Goal: Task Accomplishment & Management: Use online tool/utility

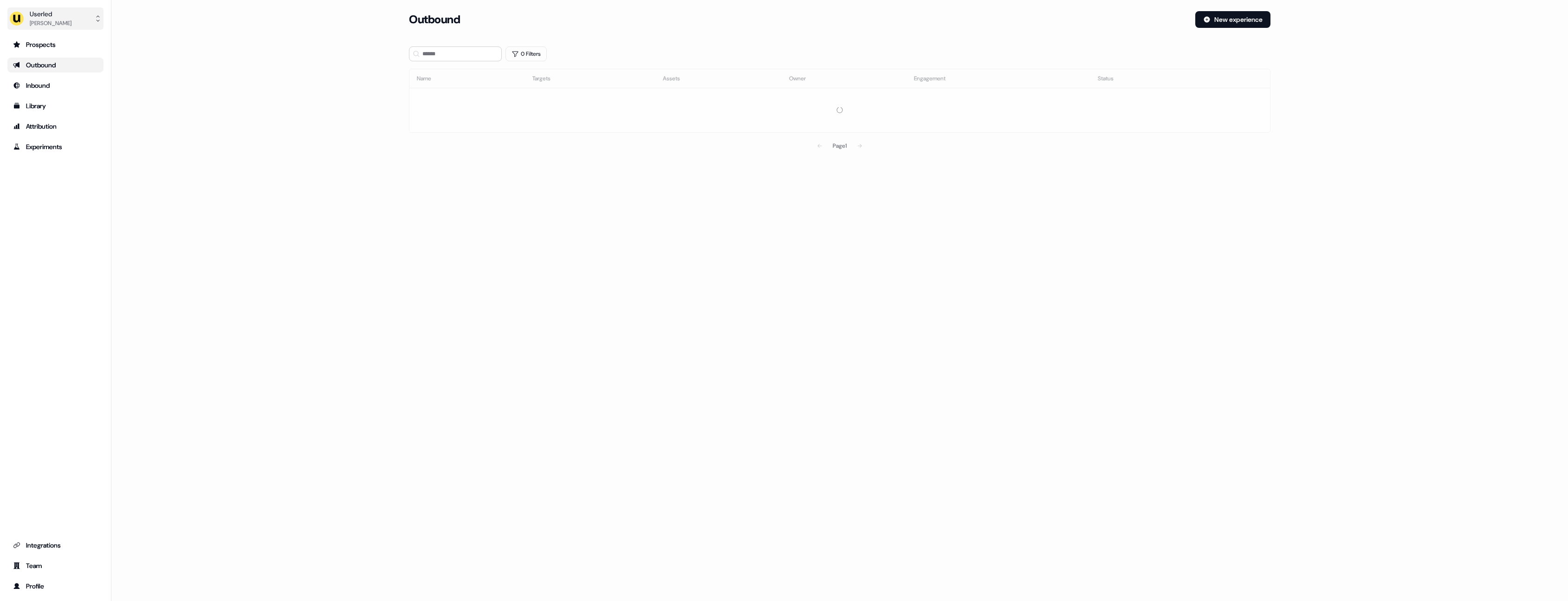
click at [72, 23] on button "Userled Henry Li" at bounding box center [55, 18] width 96 height 23
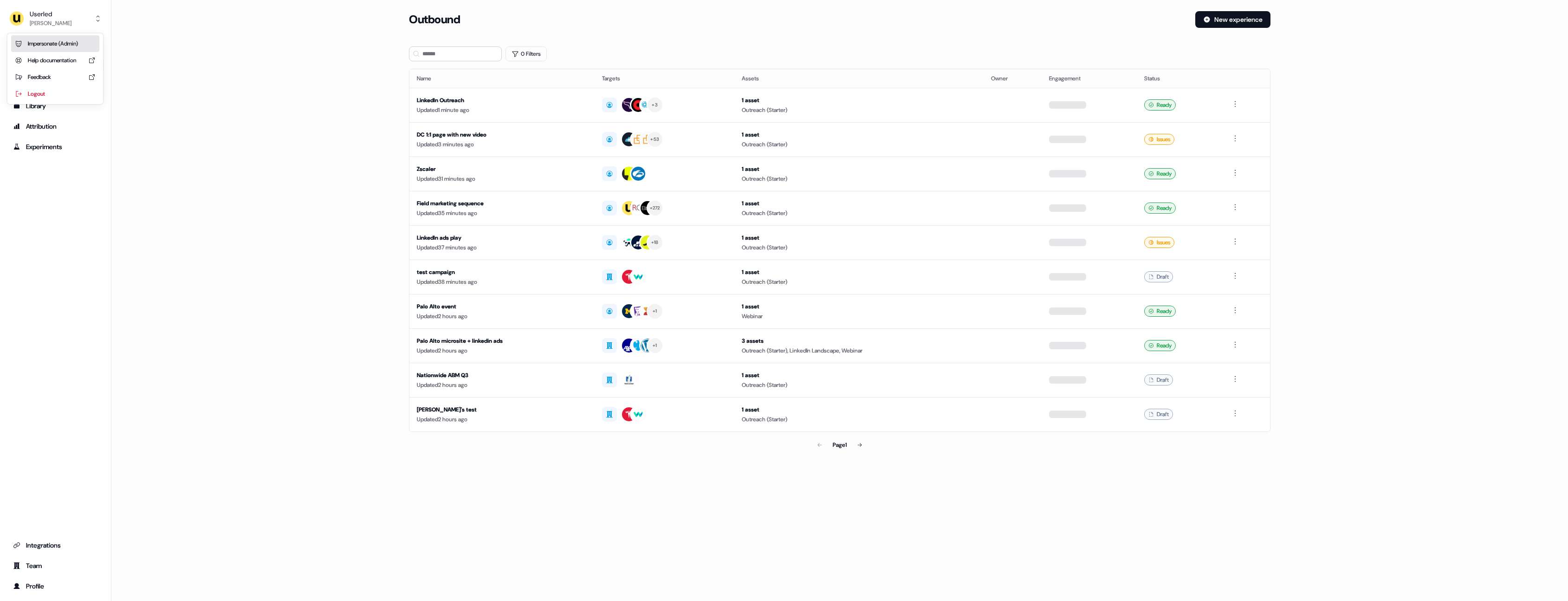
click at [66, 42] on div "Impersonate (Admin)" at bounding box center [55, 43] width 88 height 16
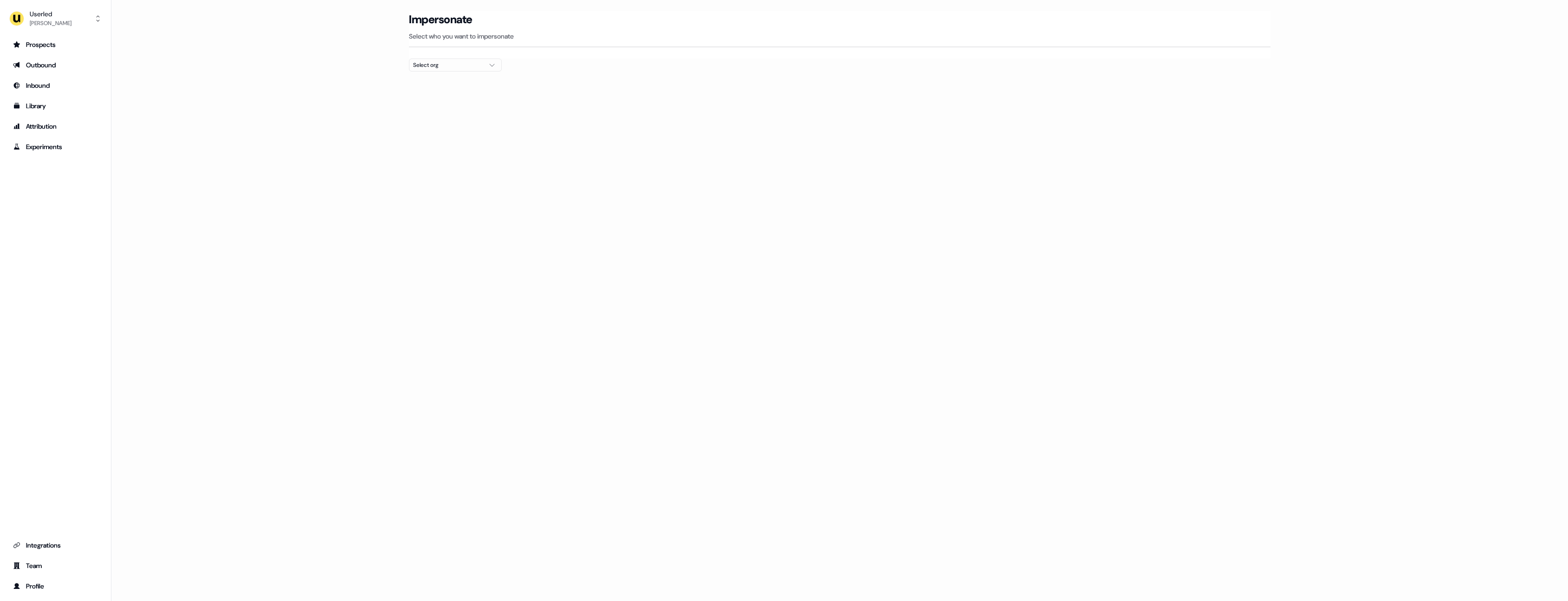
click at [443, 66] on div "Select org" at bounding box center [448, 65] width 69 height 9
type input "***"
click at [458, 117] on div "Rohirrim" at bounding box center [455, 113] width 92 height 15
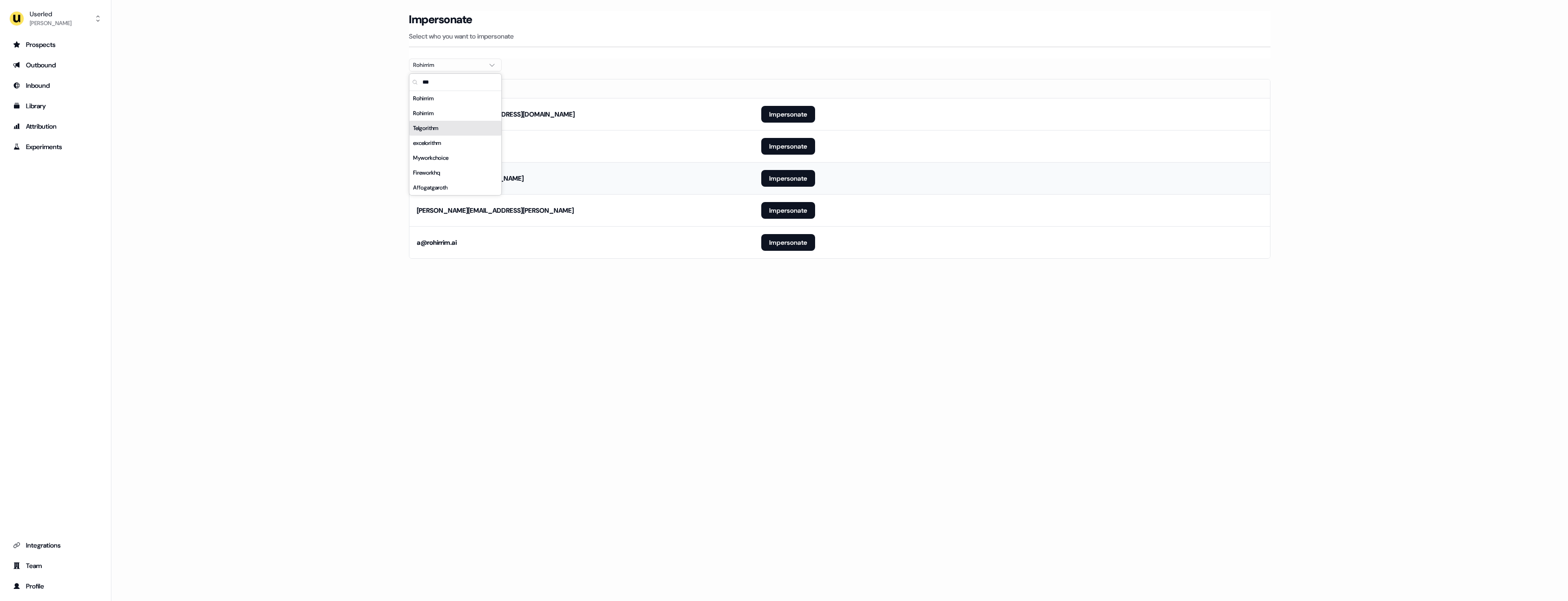
click at [866, 193] on tbody "justine@tandsmarketing.co Impersonate farah@rohirrim.ai Impersonate gb@georgeba…" at bounding box center [840, 178] width 861 height 160
click at [789, 247] on button "Impersonate" at bounding box center [788, 242] width 54 height 16
